Goal: Information Seeking & Learning: Learn about a topic

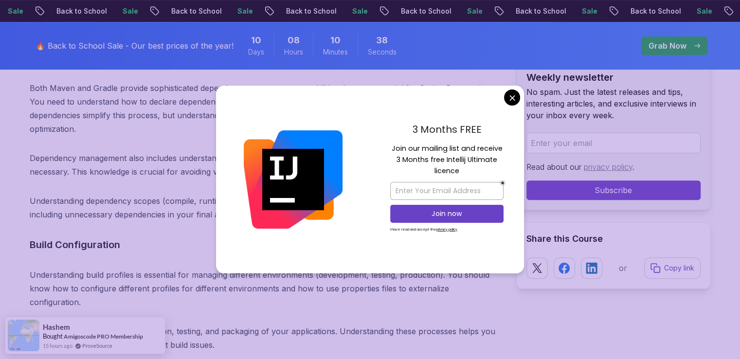
scroll to position [4149, 0]
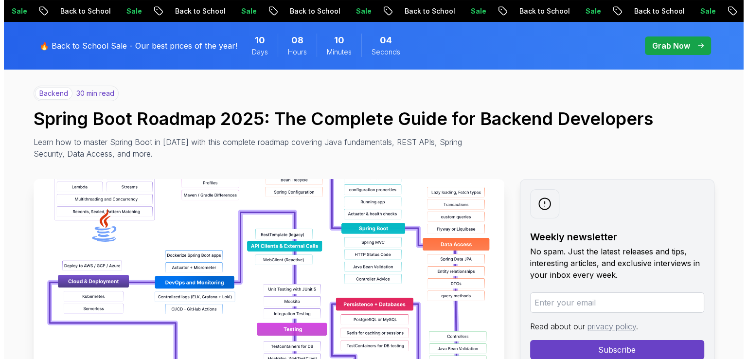
scroll to position [0, 0]
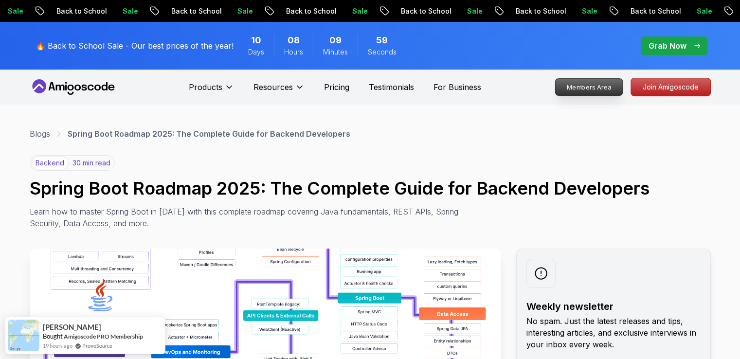
click at [612, 90] on p "Members Area" at bounding box center [588, 87] width 67 height 17
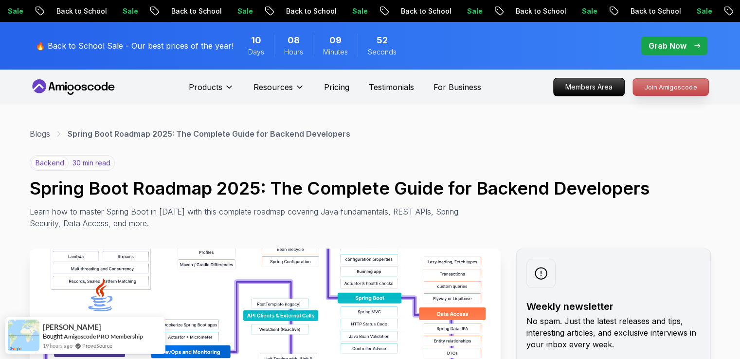
click at [644, 79] on p "Join Amigoscode" at bounding box center [670, 87] width 75 height 17
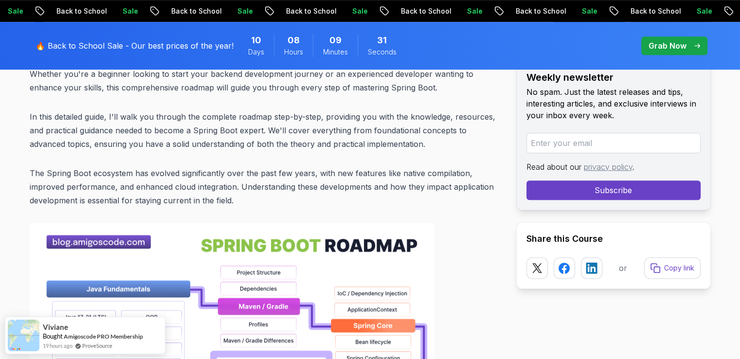
scroll to position [648, 0]
